Goal: Task Accomplishment & Management: Use online tool/utility

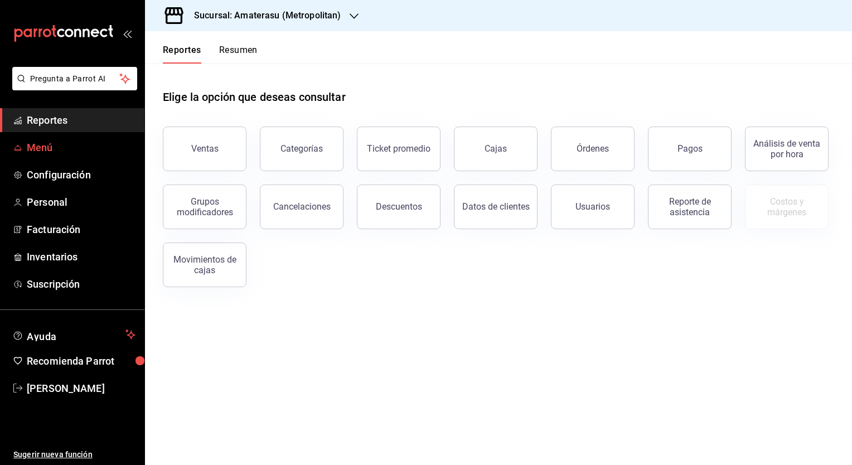
click at [29, 149] on span "Menú" at bounding box center [81, 147] width 109 height 15
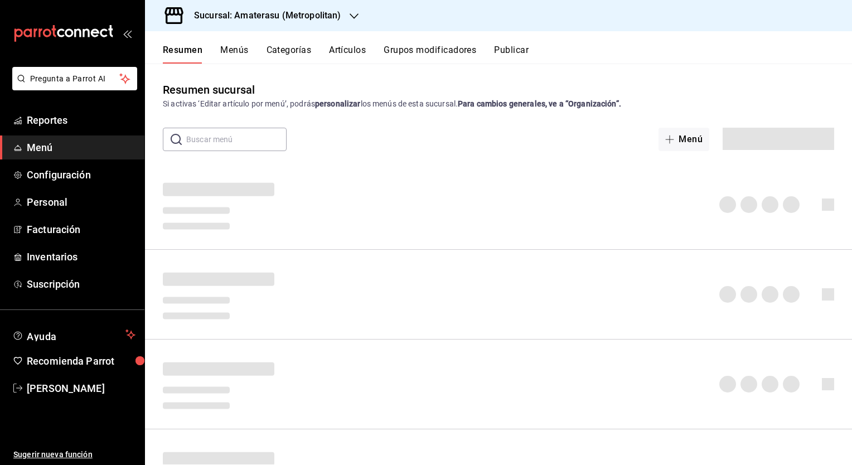
click at [359, 49] on button "Artículos" at bounding box center [347, 54] width 37 height 19
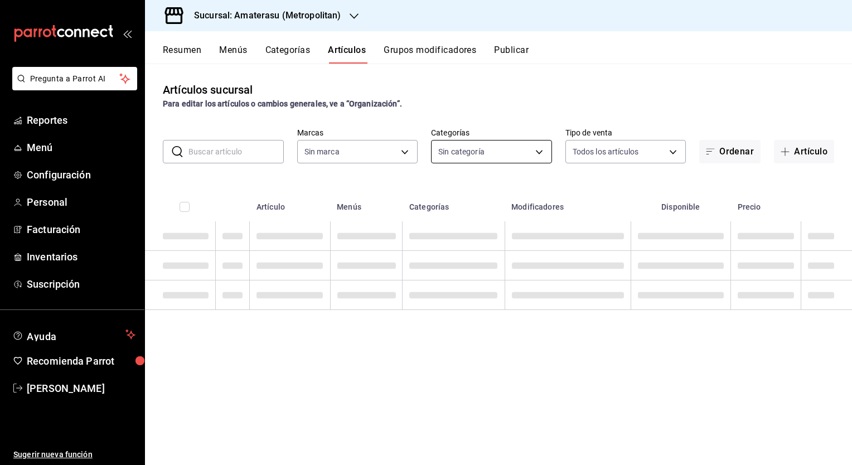
type input "e4cd7fcb-d45b-43ae-a99f-ad4ccfcd9032,f3afaab8-8c3d-4e49-a299-af9bdf6027b2"
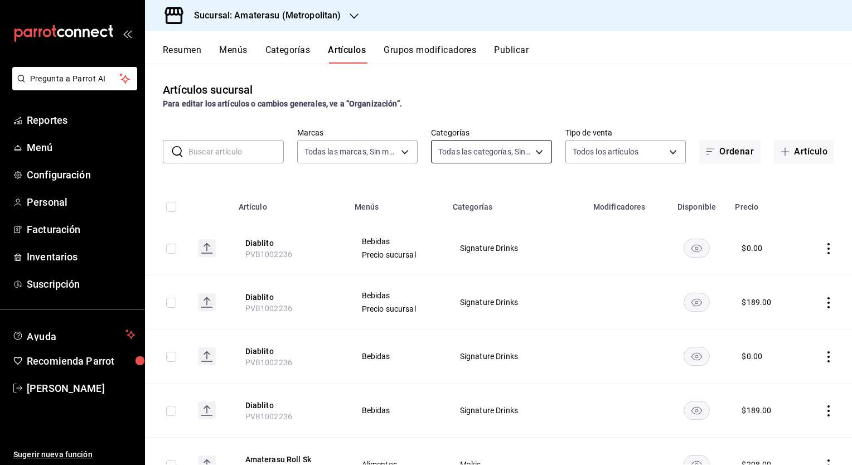
type input "087d9878-8a04-48ff-ab24-0b3ef0fdf69f,f9a59ea1-282a-4f27-8dee-44d2a5bc8fe2,3473a…"
click at [543, 152] on body "Pregunta a Parrot AI Reportes Menú Configuración Personal Facturación Inventari…" at bounding box center [426, 232] width 852 height 465
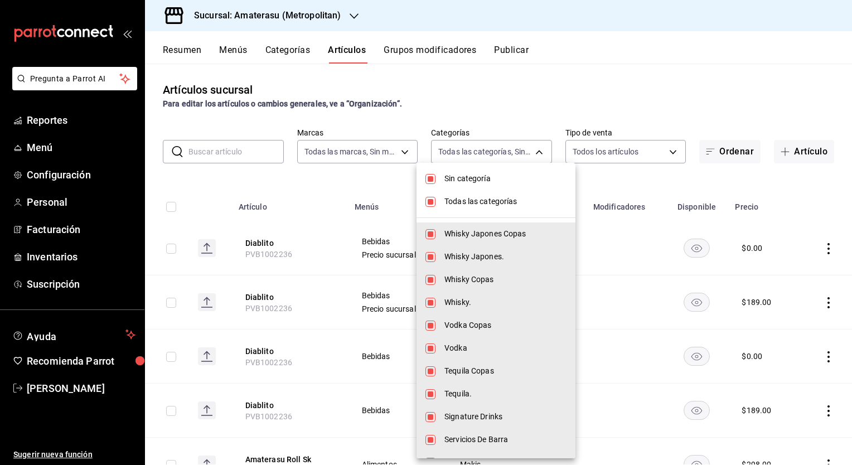
click at [303, 17] on div at bounding box center [426, 232] width 852 height 465
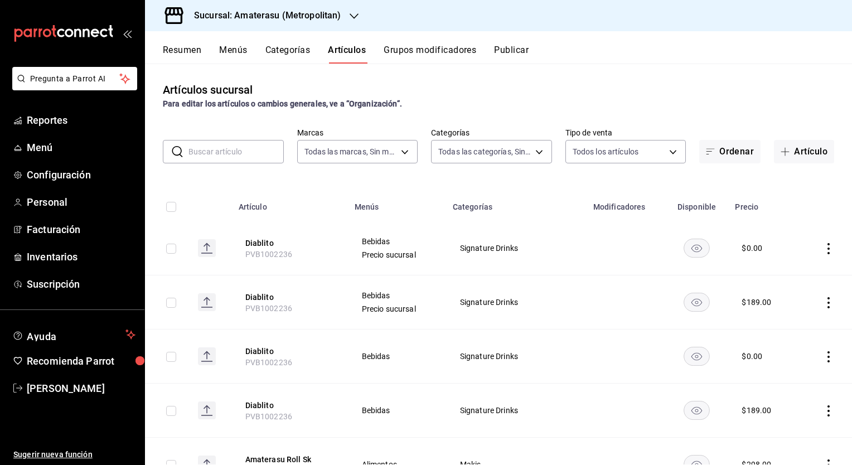
click at [354, 13] on icon "button" at bounding box center [354, 16] width 9 height 9
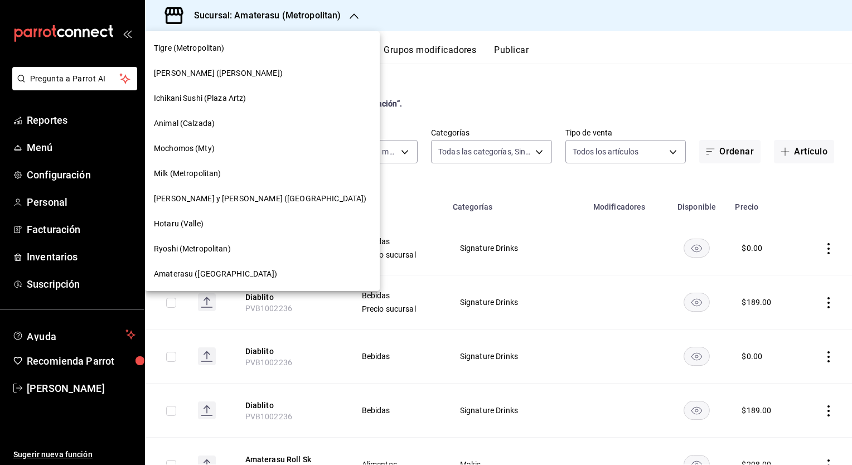
click at [170, 42] on span "Tigre (Metropolitan)" at bounding box center [189, 48] width 71 height 12
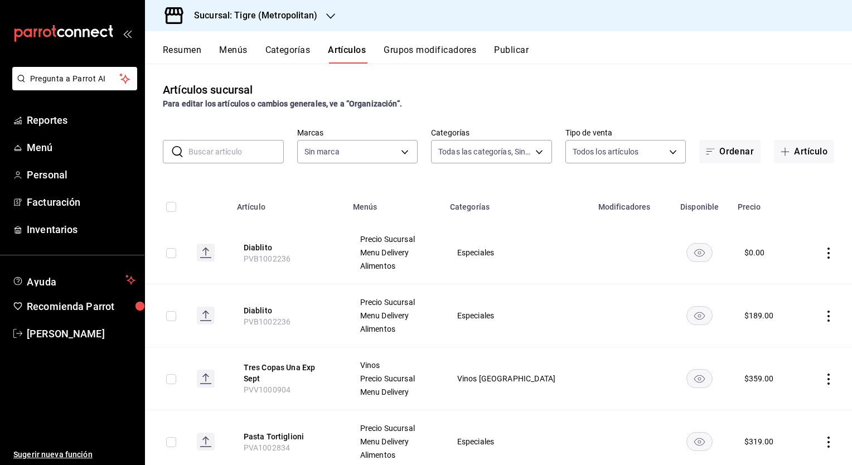
type input "95de3a49-3e71-4222-9a00-2b077991daeb,0ce31c32-a5a6-498b-be74-31ce48fb35ae,30be1…"
type input "d2a20516-989b-40fe-838d-c8b0b31ef0ff"
click at [538, 148] on body "Pregunta a Parrot AI Reportes Menú Personal Facturación Inventarios Ayuda Recom…" at bounding box center [426, 232] width 852 height 465
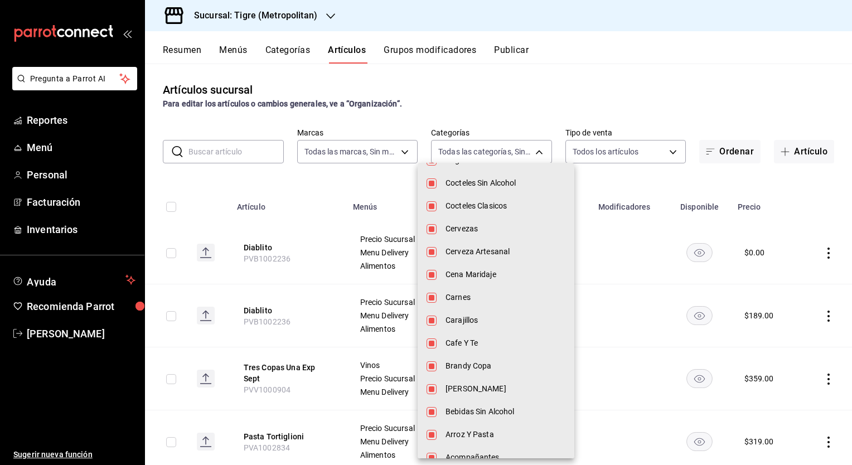
scroll to position [1164, 0]
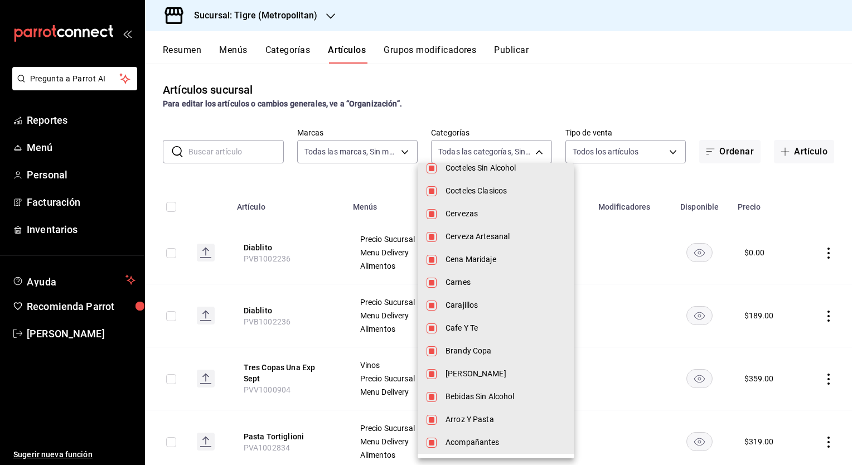
click at [461, 146] on div at bounding box center [426, 232] width 852 height 465
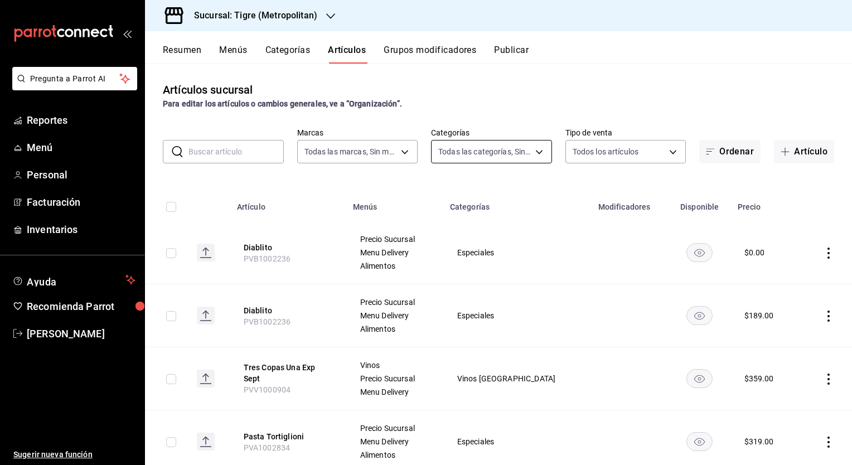
click at [471, 151] on body "Pregunta a Parrot AI Reportes Menú Personal Facturación Inventarios Ayuda Recom…" at bounding box center [426, 232] width 852 height 465
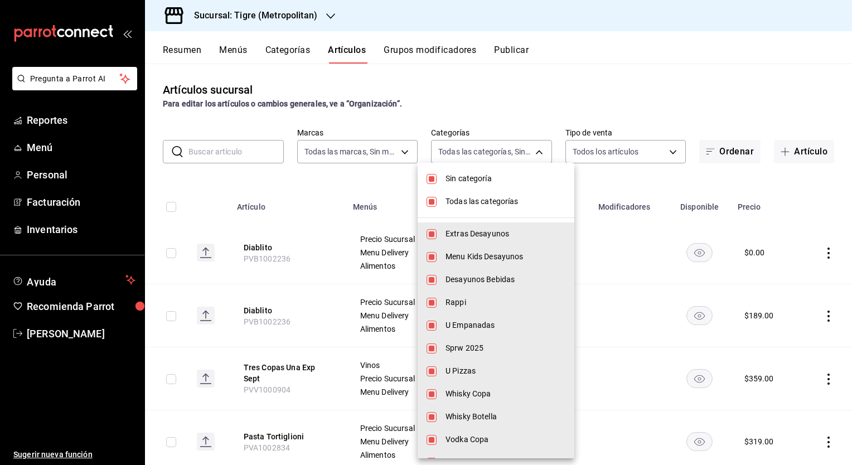
click at [429, 181] on input "checkbox" at bounding box center [432, 179] width 10 height 10
checkbox input "false"
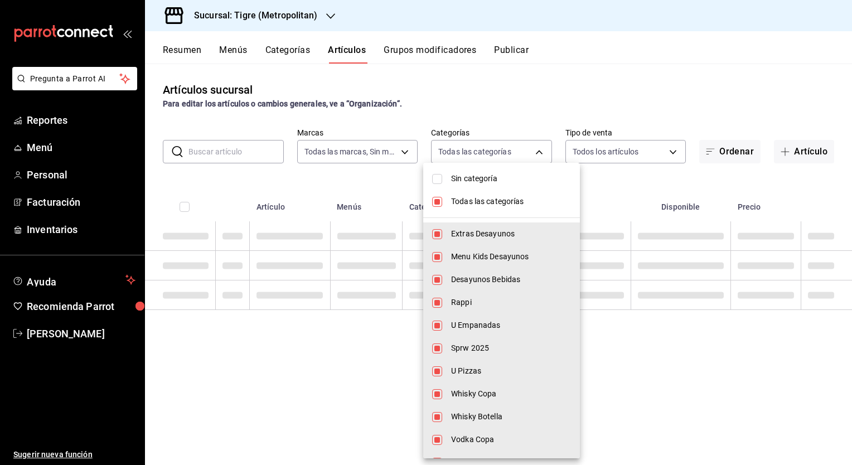
click at [435, 203] on input "checkbox" at bounding box center [437, 202] width 10 height 10
checkbox input "false"
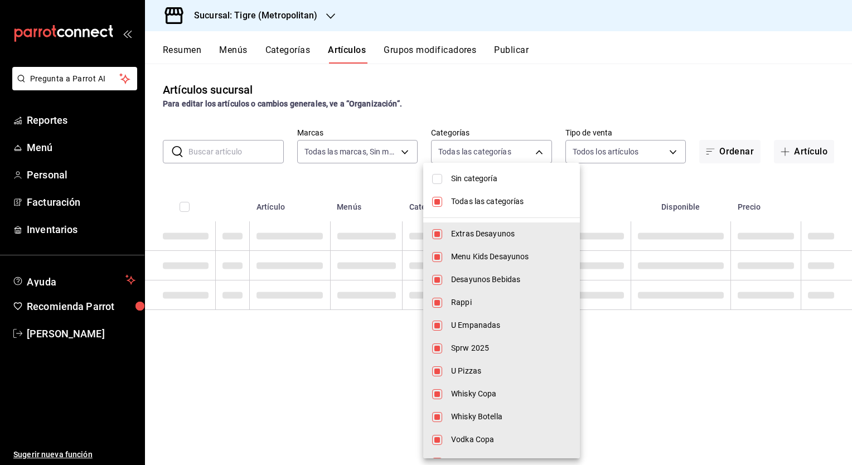
checkbox input "false"
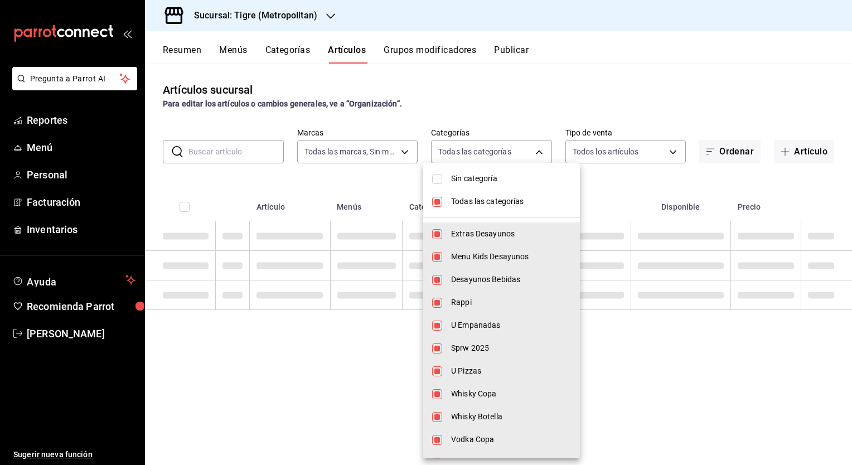
checkbox input "false"
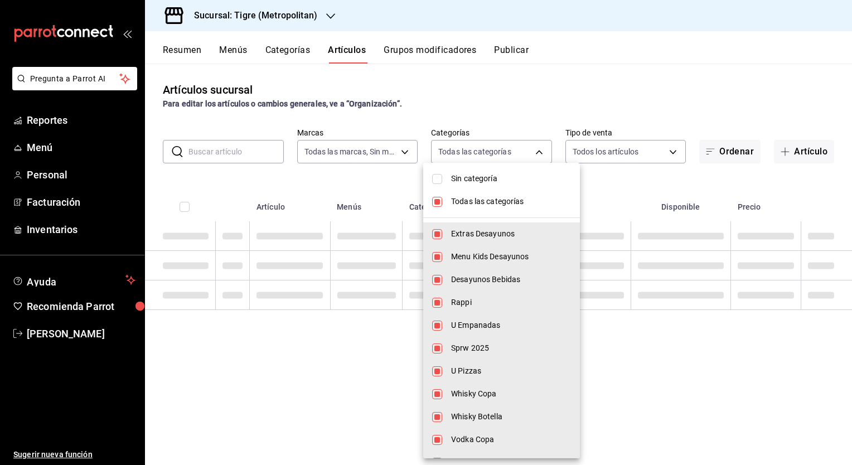
checkbox input "false"
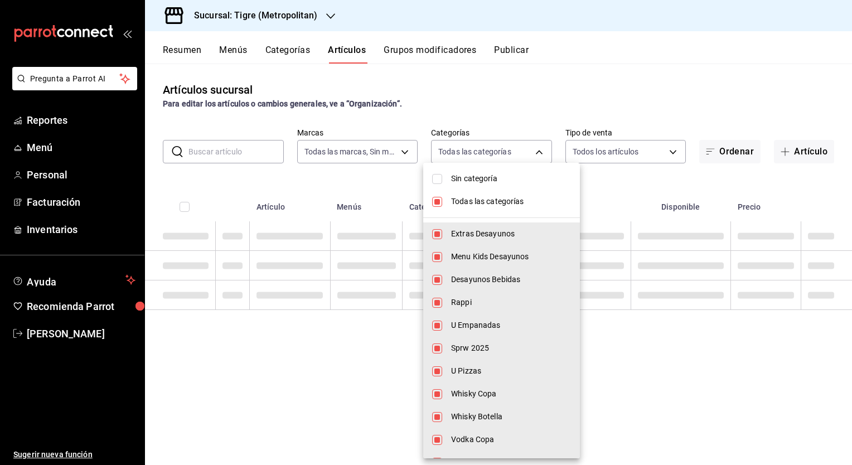
checkbox input "false"
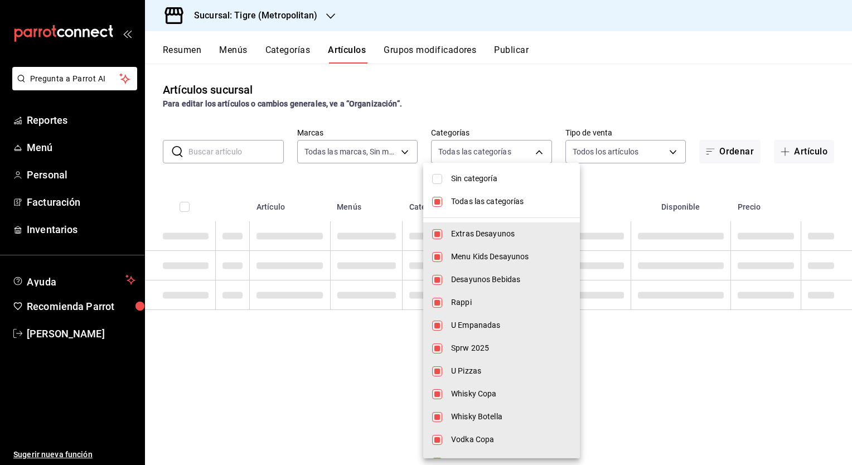
checkbox input "false"
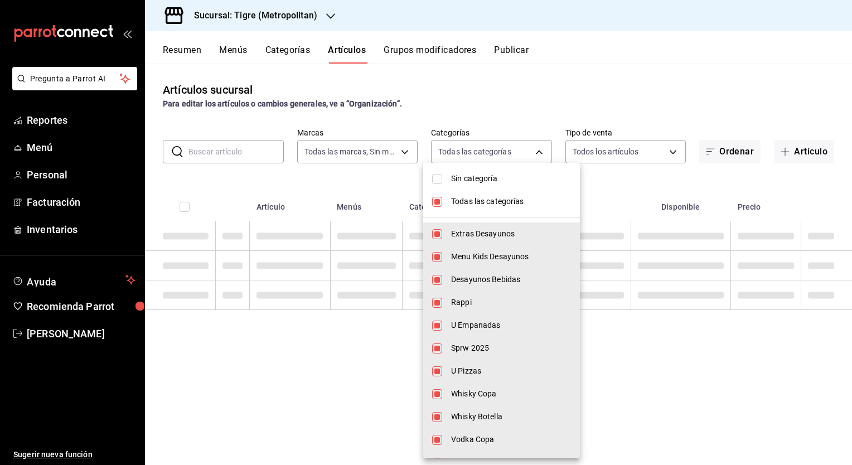
checkbox input "false"
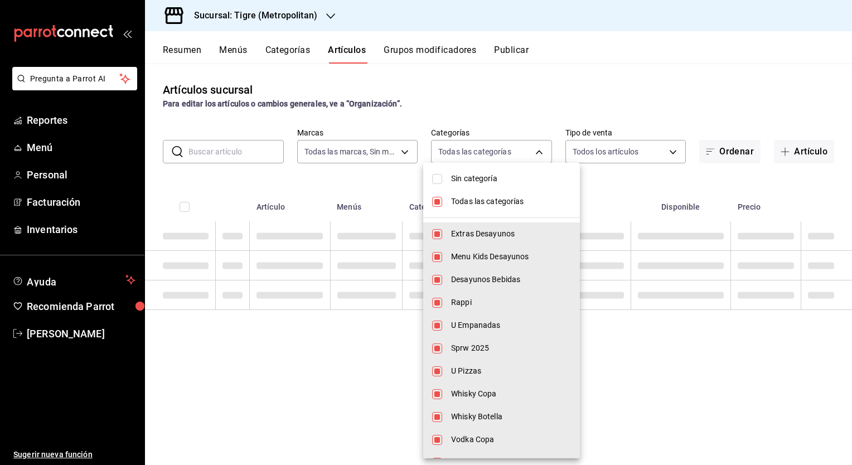
checkbox input "false"
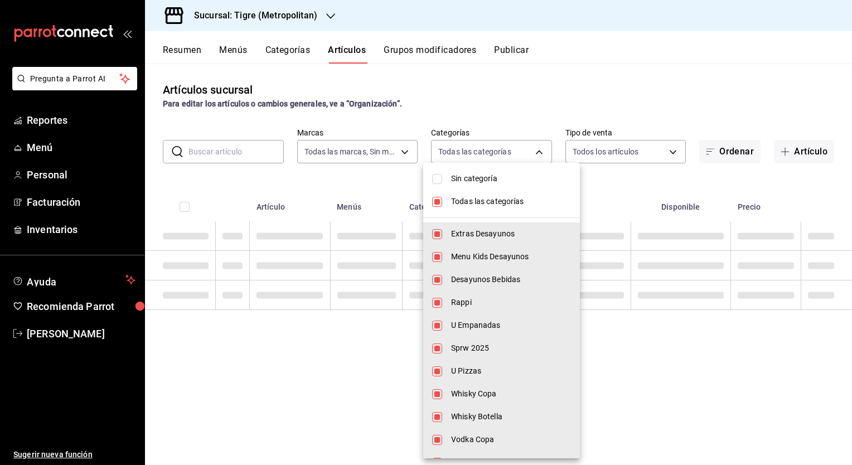
checkbox input "false"
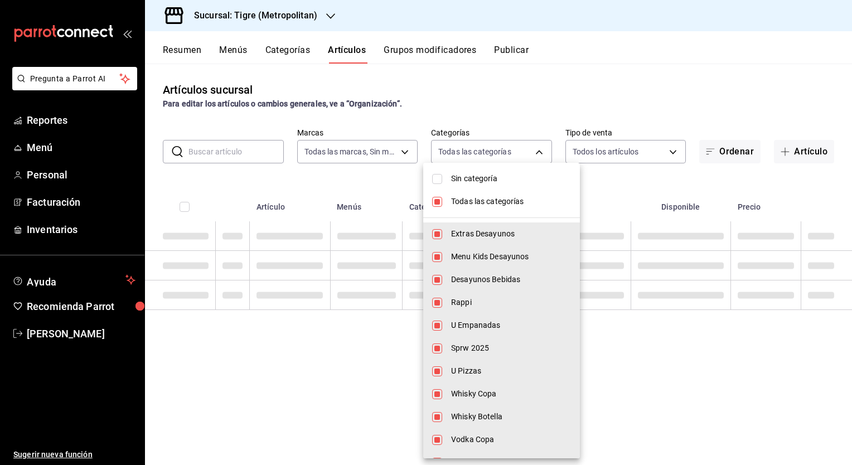
checkbox input "false"
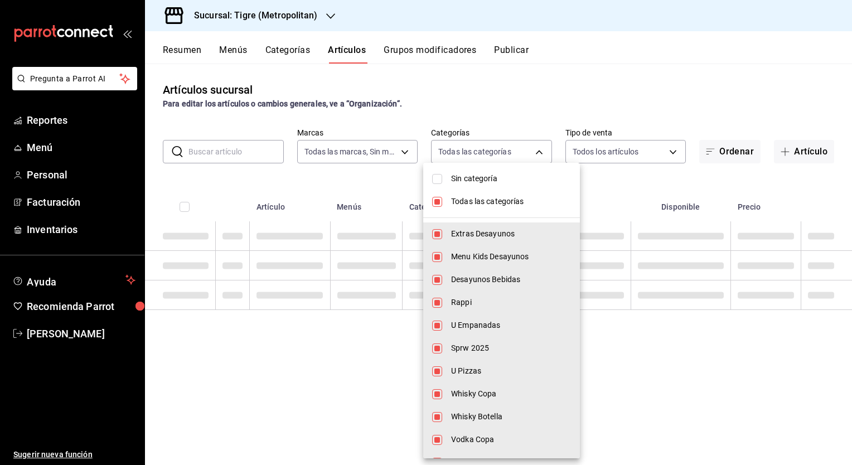
checkbox input "false"
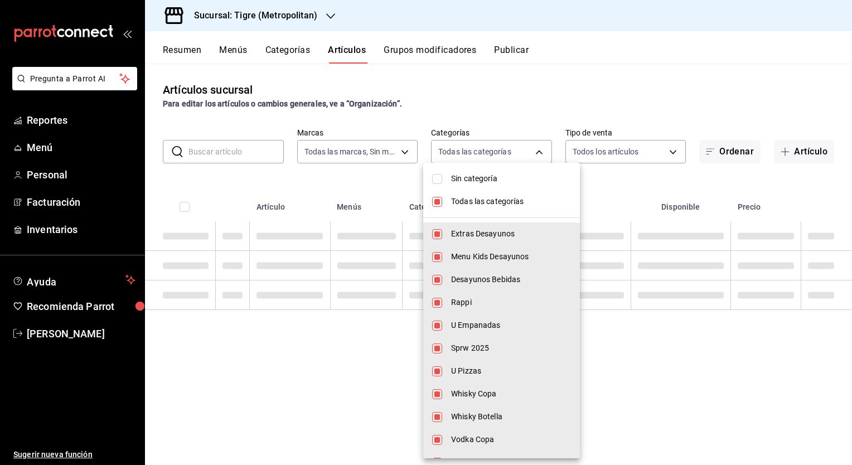
checkbox input "false"
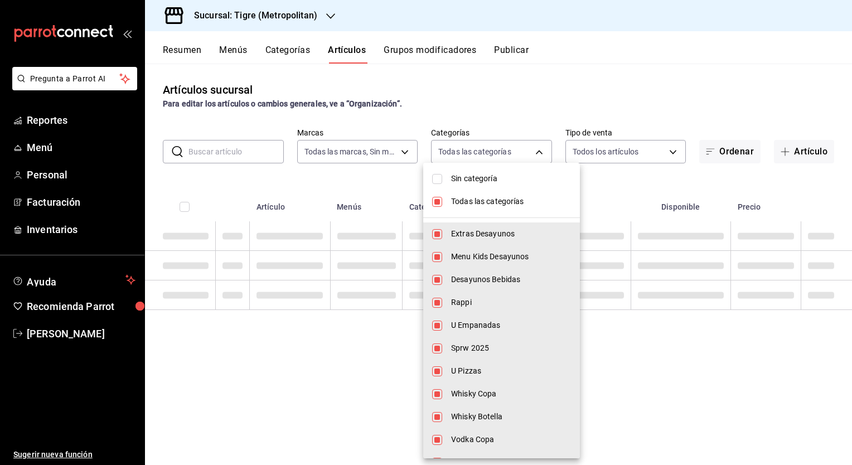
checkbox input "false"
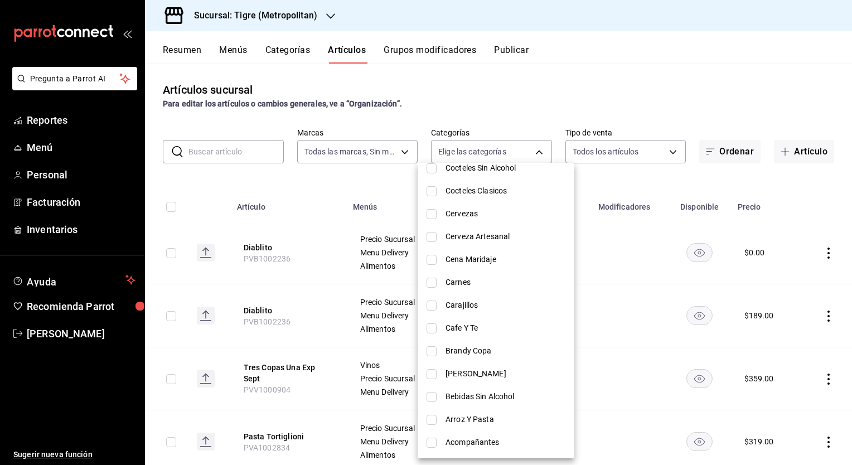
click at [595, 81] on div at bounding box center [426, 232] width 852 height 465
